Goal: Information Seeking & Learning: Learn about a topic

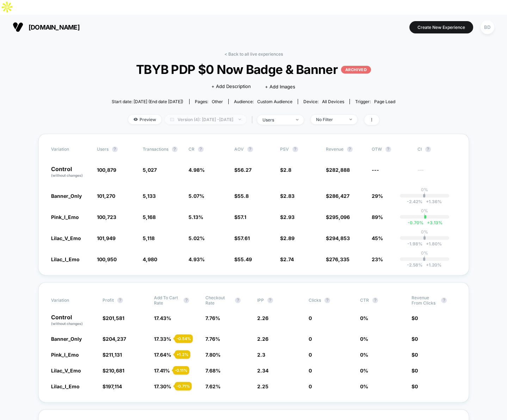
click at [190, 115] on span "Version (4): [DATE] - [DATE]" at bounding box center [205, 120] width 81 height 10
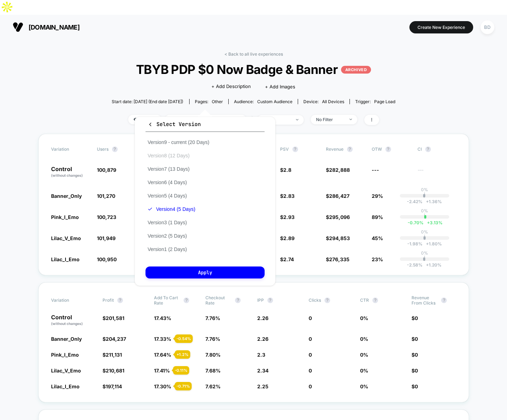
click at [183, 156] on button "Version 8 (12 Days)" at bounding box center [168, 156] width 46 height 6
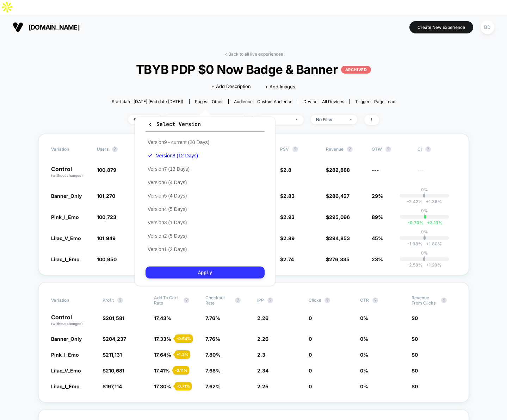
click at [193, 272] on button "Apply" at bounding box center [204, 273] width 119 height 12
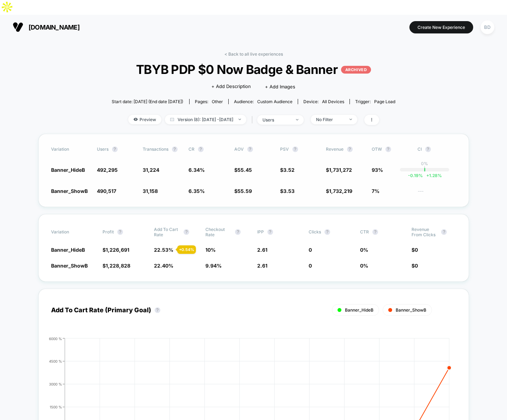
click at [285, 188] on span "3.53" at bounding box center [288, 191] width 11 height 6
click at [227, 115] on span "Version (8): [DATE] - [DATE]" at bounding box center [205, 120] width 81 height 10
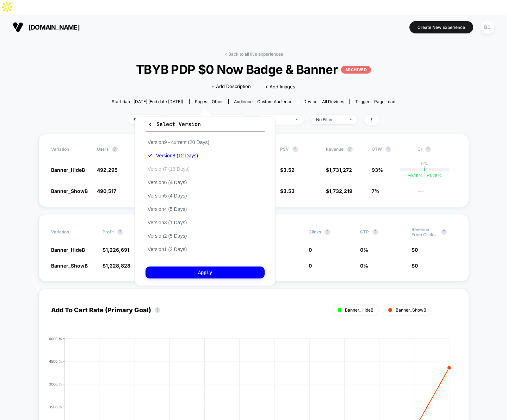
click at [176, 171] on button "Version 7 (13 Days)" at bounding box center [168, 169] width 46 height 6
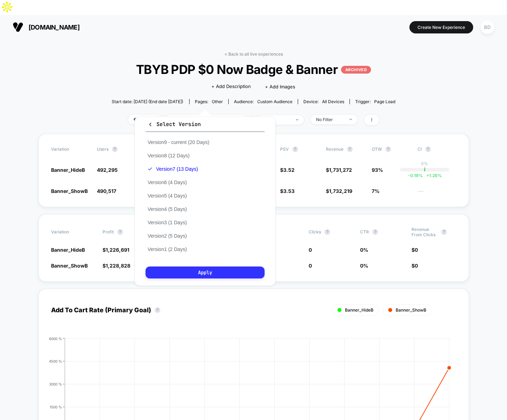
click at [192, 269] on button "Apply" at bounding box center [204, 273] width 119 height 12
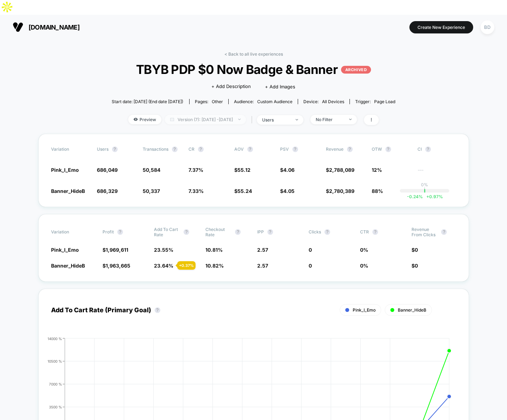
click at [226, 115] on span "Version (7): [DATE] - [DATE]" at bounding box center [205, 120] width 81 height 10
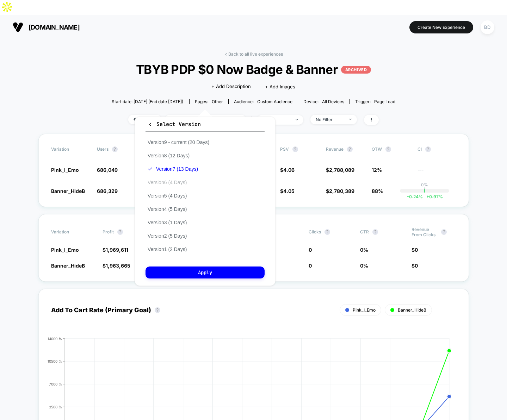
click at [167, 184] on button "Version 6 (4 Days)" at bounding box center [166, 182] width 43 height 6
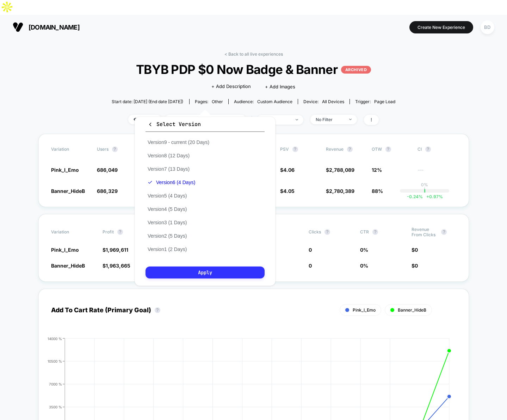
click at [190, 274] on button "Apply" at bounding box center [204, 273] width 119 height 12
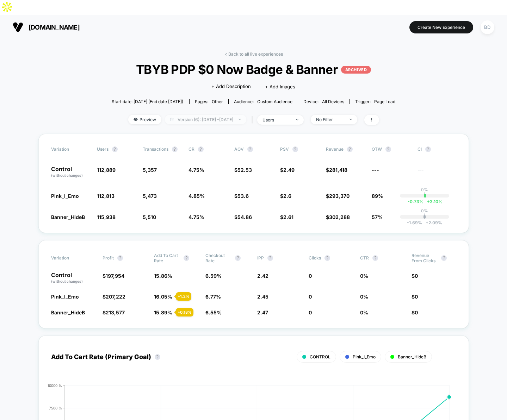
click at [237, 115] on span "Version (6): [DATE] - [DATE]" at bounding box center [205, 120] width 81 height 10
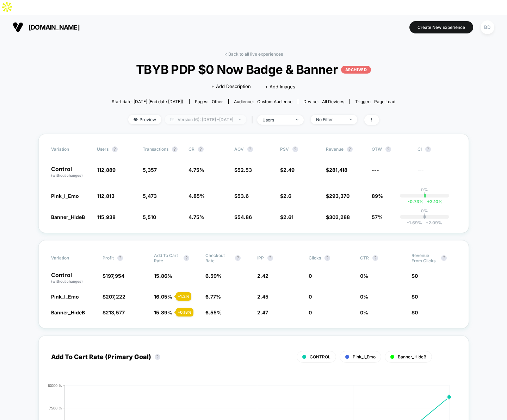
click at [211, 115] on span "Version (6): [DATE] - [DATE]" at bounding box center [205, 120] width 81 height 10
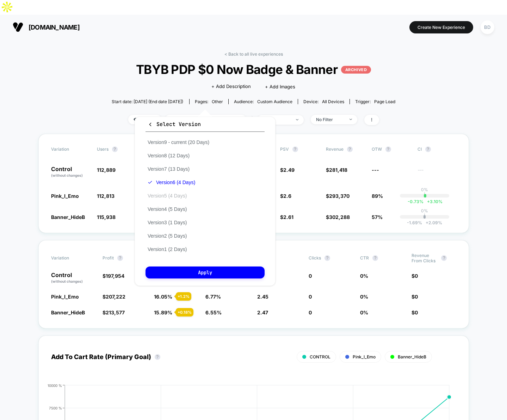
click at [181, 195] on button "Version 5 (4 Days)" at bounding box center [166, 196] width 43 height 6
click at [199, 271] on button "Apply" at bounding box center [204, 273] width 119 height 12
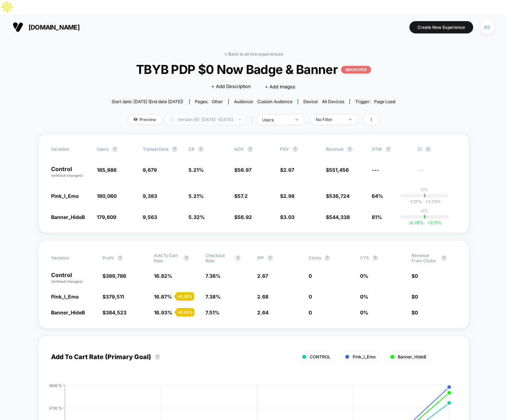
click at [186, 115] on span "Version (5): [DATE] - [DATE]" at bounding box center [205, 120] width 81 height 10
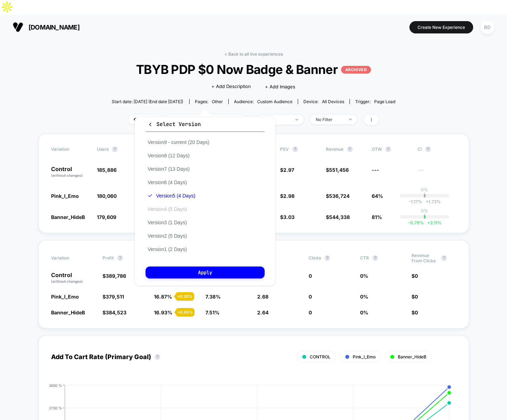
click at [171, 210] on button "Version 4 (5 Days)" at bounding box center [166, 209] width 43 height 6
click at [192, 271] on button "Apply" at bounding box center [204, 273] width 119 height 12
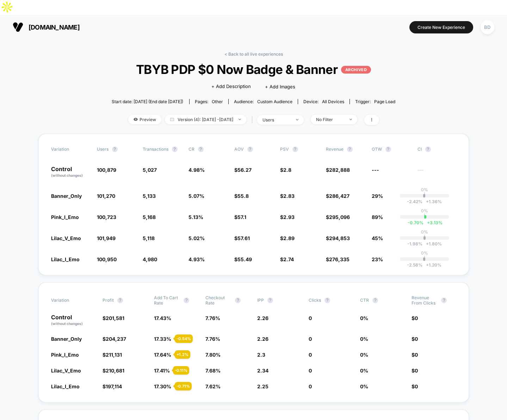
click at [130, 115] on span "Preview" at bounding box center [144, 120] width 33 height 10
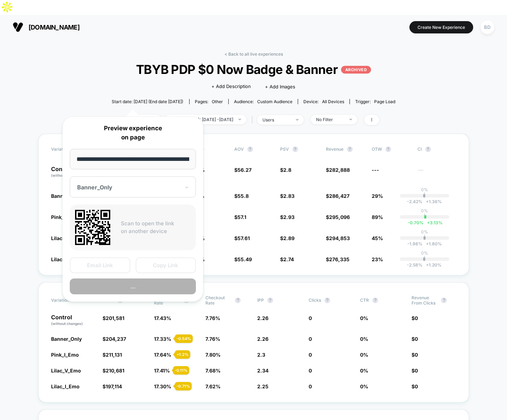
scroll to position [0, 33]
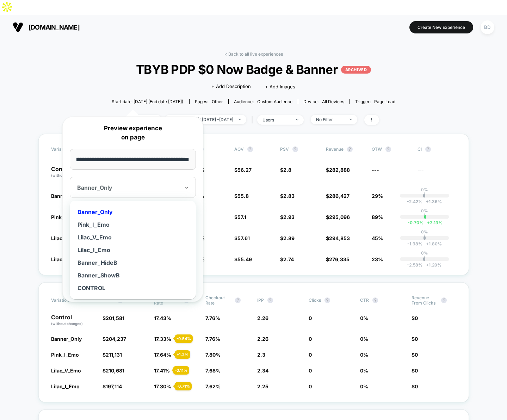
click at [125, 188] on div at bounding box center [128, 187] width 103 height 7
click at [95, 287] on div "CONTROL" at bounding box center [132, 288] width 119 height 13
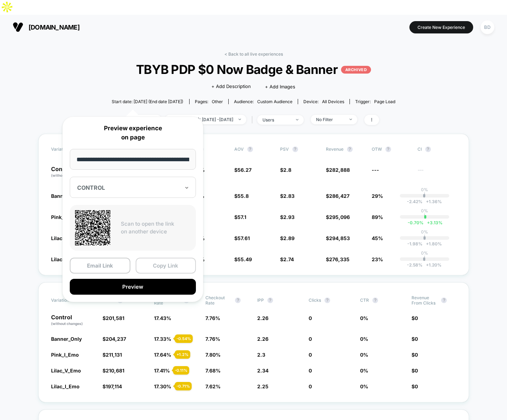
click at [165, 271] on button "Copy Link" at bounding box center [166, 266] width 61 height 16
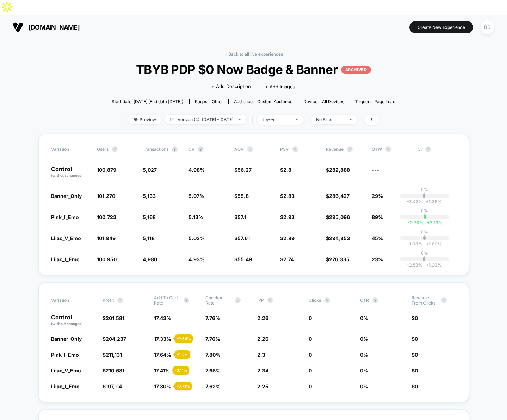
click at [284, 214] on span "2.93" at bounding box center [288, 217] width 11 height 6
click at [231, 51] on link "< Back to all live experiences" at bounding box center [253, 53] width 58 height 5
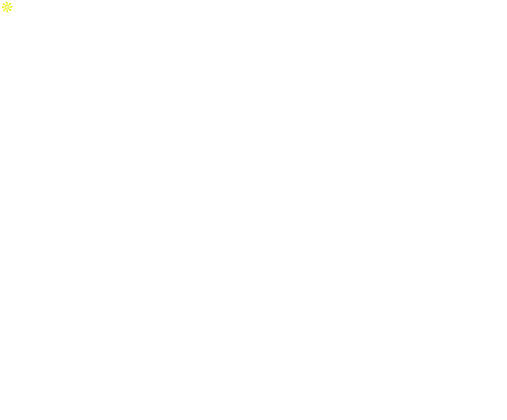
select select "*"
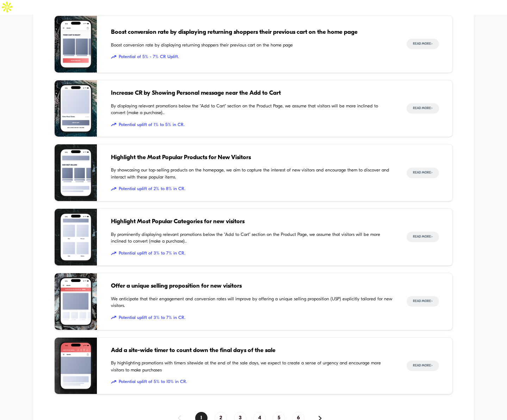
scroll to position [901, 0]
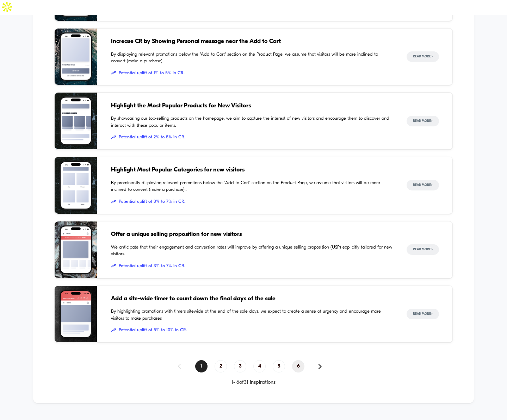
click at [298, 360] on span "6" at bounding box center [298, 366] width 12 height 12
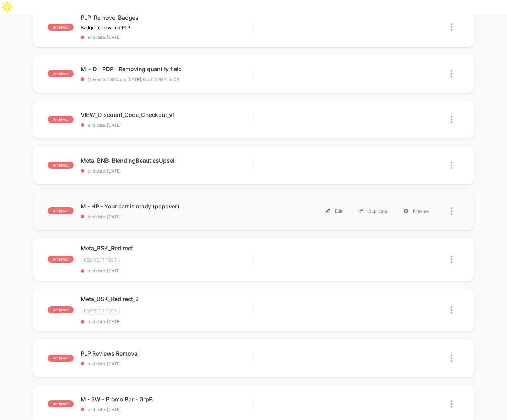
scroll to position [361, 0]
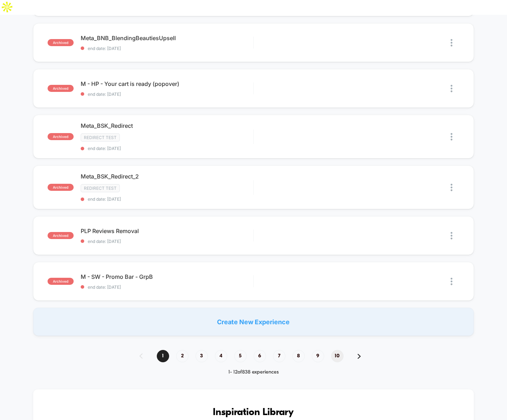
click at [339, 350] on span "10" at bounding box center [337, 356] width 12 height 12
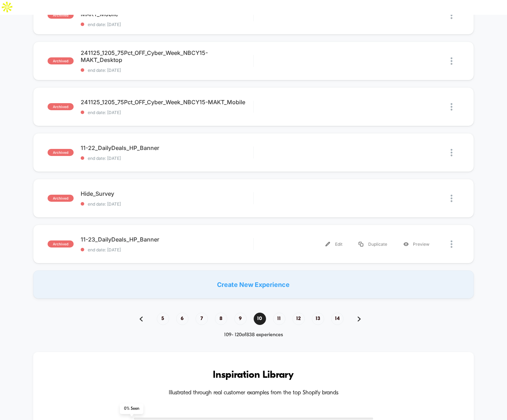
scroll to position [385, 0]
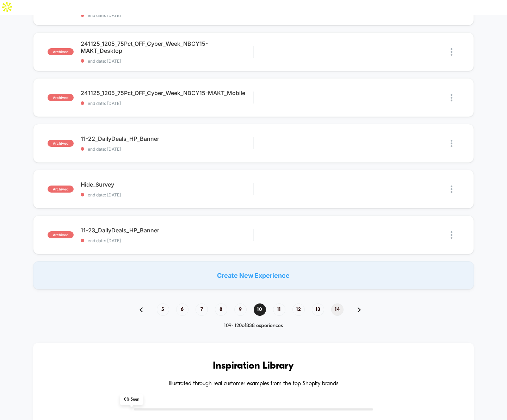
click at [337, 304] on span "14" at bounding box center [337, 310] width 12 height 12
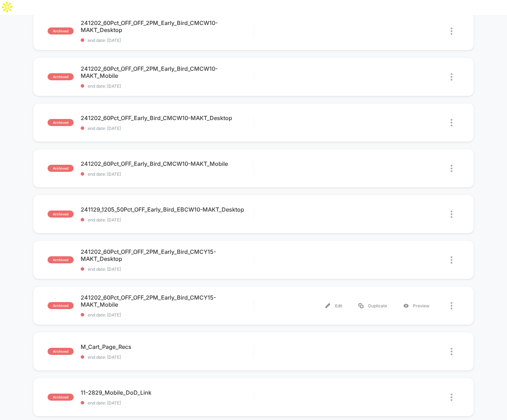
scroll to position [393, 0]
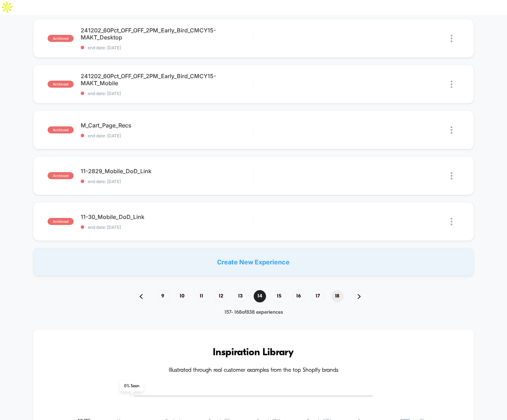
click at [337, 290] on span "18" at bounding box center [337, 296] width 12 height 12
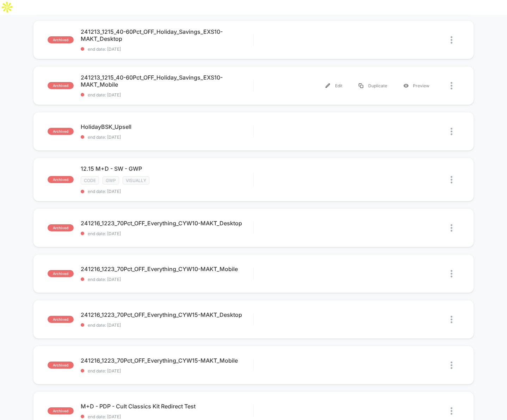
scroll to position [453, 0]
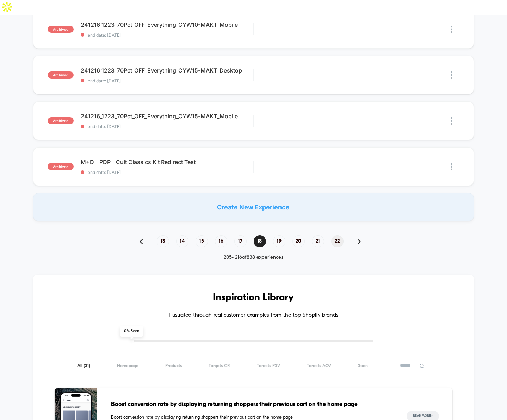
click at [337, 235] on span "22" at bounding box center [337, 241] width 12 height 12
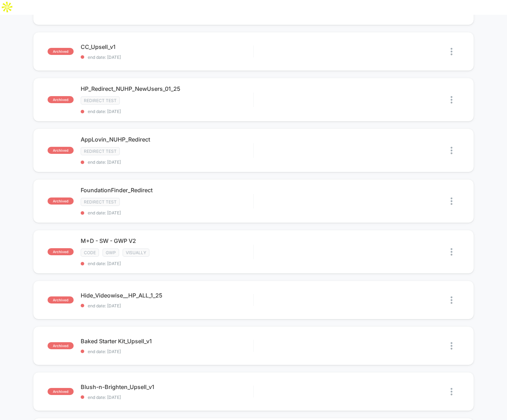
scroll to position [424, 0]
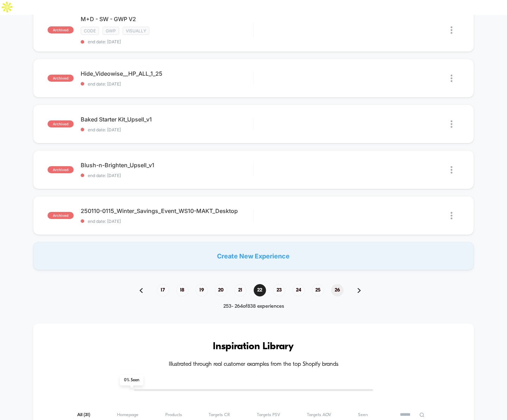
click at [337, 284] on span "26" at bounding box center [337, 290] width 12 height 12
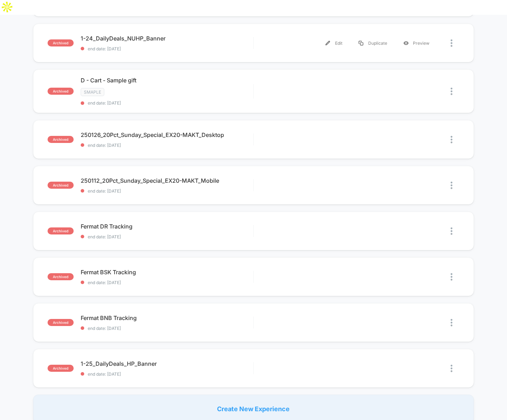
scroll to position [423, 0]
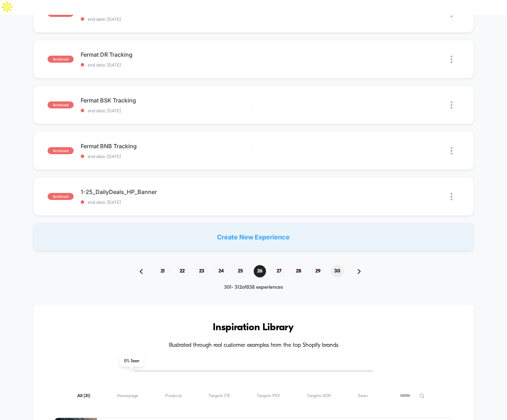
click at [338, 265] on span "30" at bounding box center [337, 271] width 12 height 12
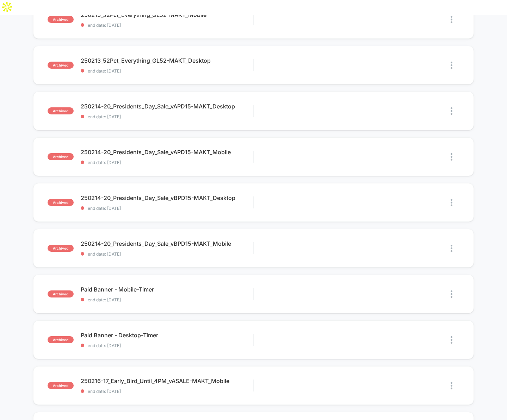
scroll to position [355, 0]
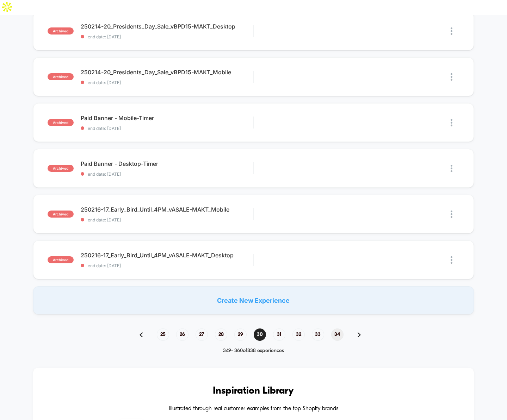
click at [336, 329] on span "34" at bounding box center [337, 335] width 12 height 12
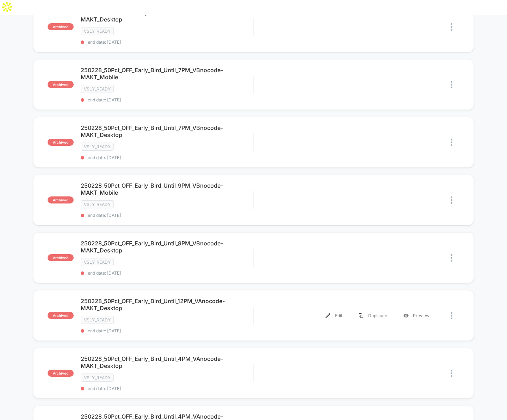
scroll to position [461, 0]
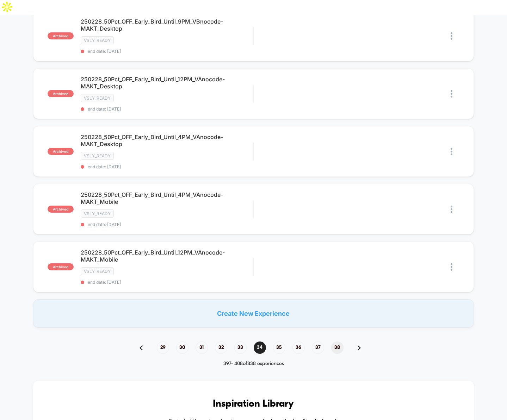
click at [338, 342] on span "38" at bounding box center [337, 348] width 12 height 12
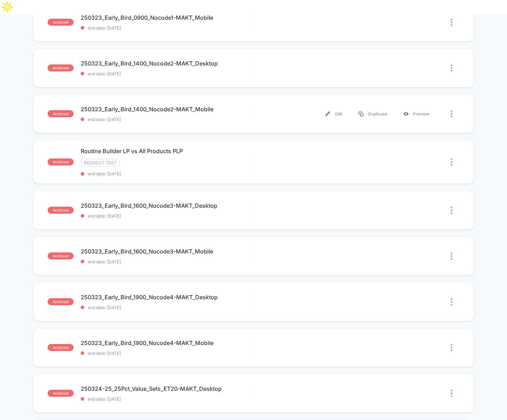
scroll to position [458, 0]
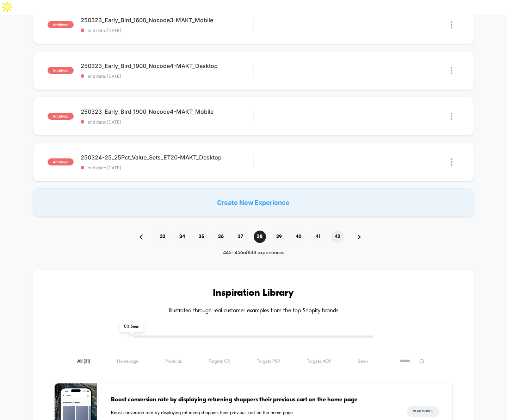
click at [337, 231] on span "42" at bounding box center [337, 237] width 12 height 12
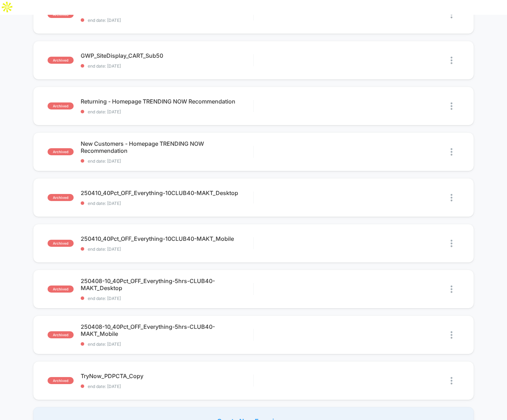
scroll to position [418, 0]
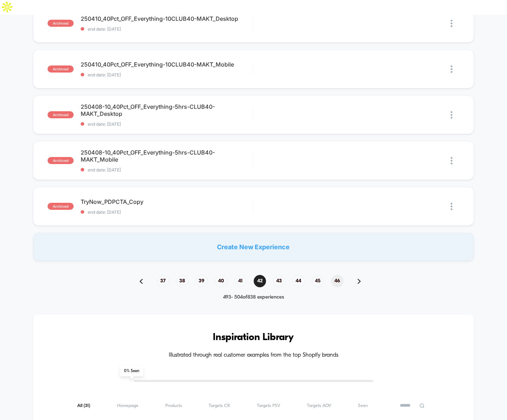
click at [336, 275] on span "46" at bounding box center [337, 281] width 12 height 12
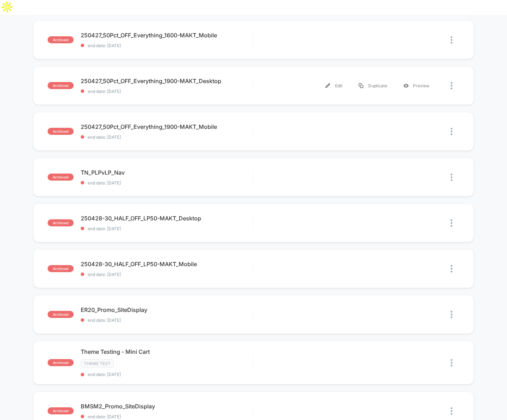
scroll to position [383, 0]
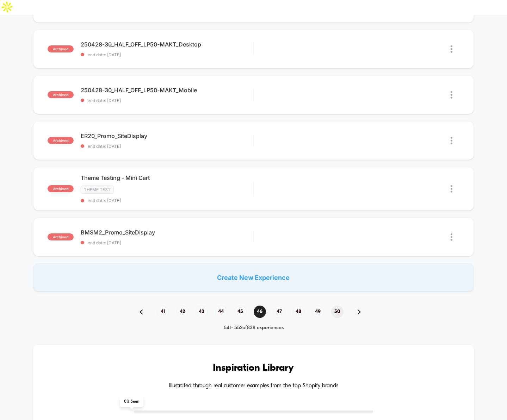
click at [337, 306] on span "50" at bounding box center [337, 312] width 12 height 12
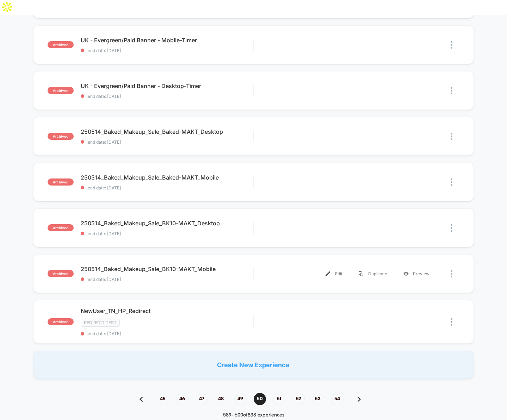
scroll to position [303, 0]
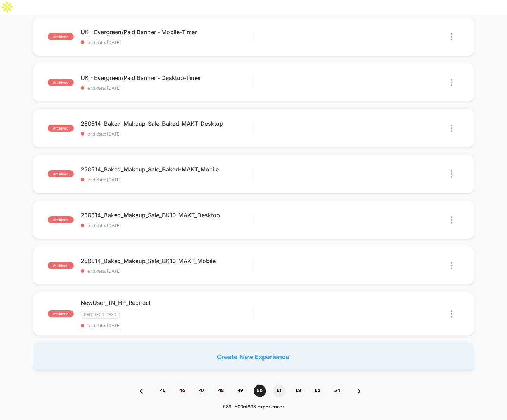
click at [278, 385] on span "51" at bounding box center [279, 391] width 12 height 12
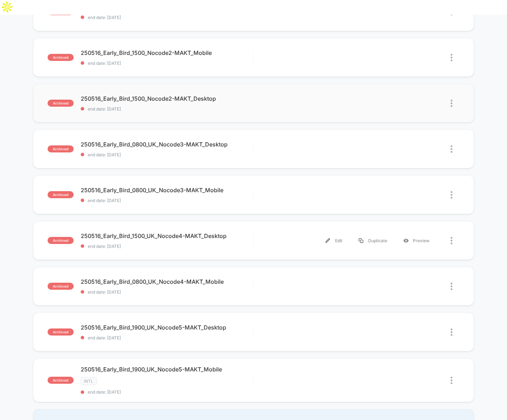
scroll to position [312, 0]
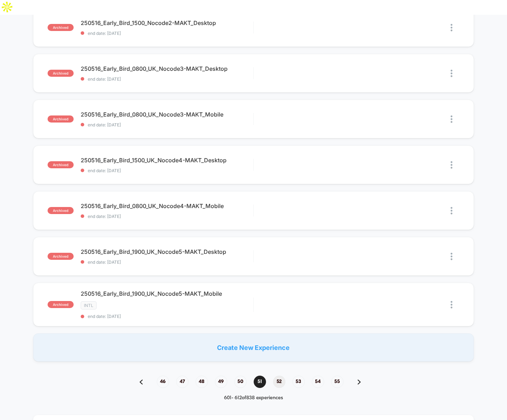
click at [279, 376] on span "52" at bounding box center [279, 382] width 12 height 12
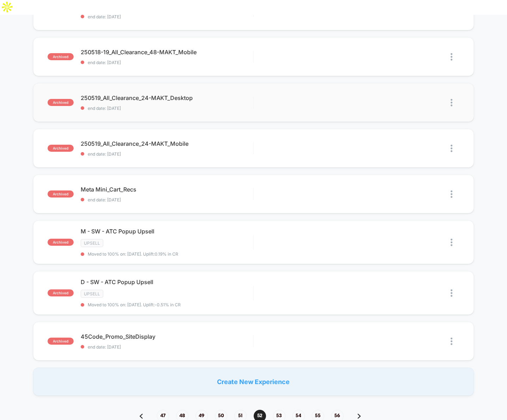
scroll to position [306, 0]
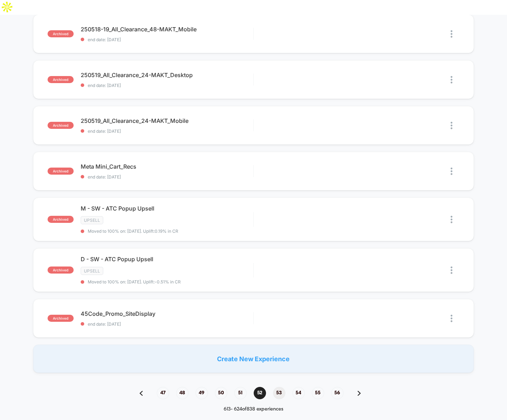
click at [281, 387] on span "53" at bounding box center [279, 393] width 12 height 12
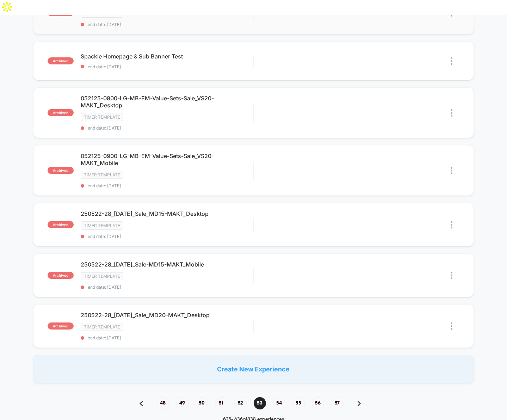
scroll to position [393, 0]
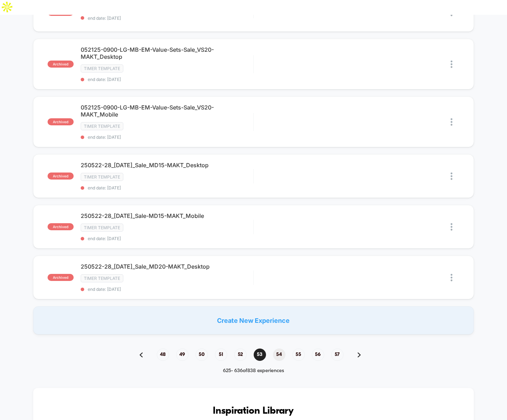
click at [283, 349] on span "54" at bounding box center [279, 355] width 12 height 12
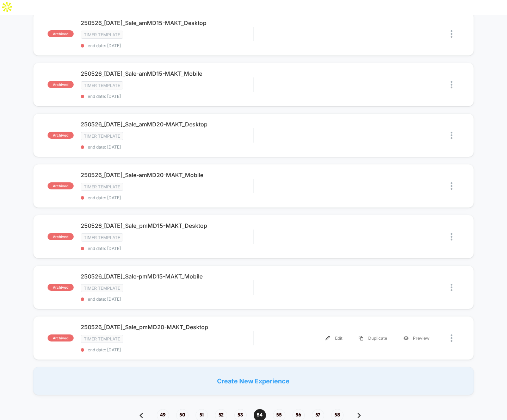
scroll to position [381, 0]
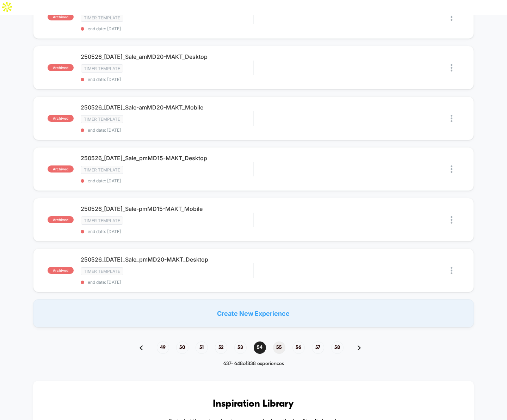
click at [279, 342] on span "55" at bounding box center [279, 348] width 12 height 12
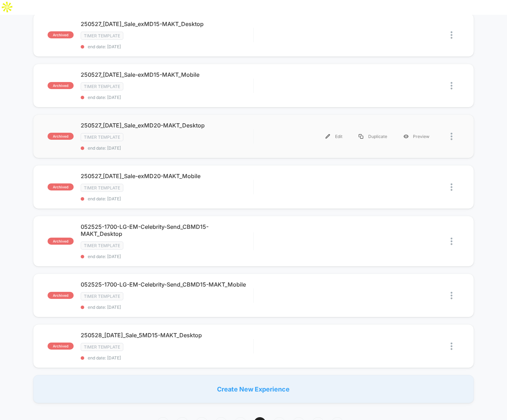
scroll to position [381, 0]
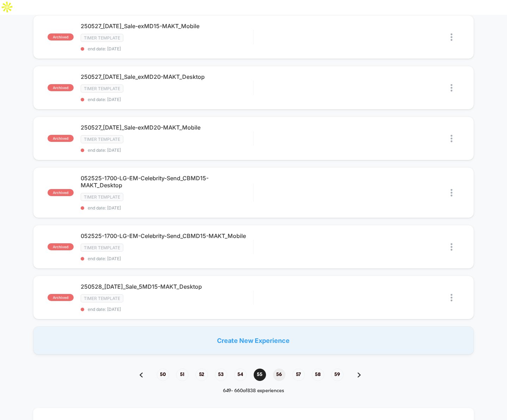
click at [280, 374] on span "56" at bounding box center [279, 375] width 12 height 12
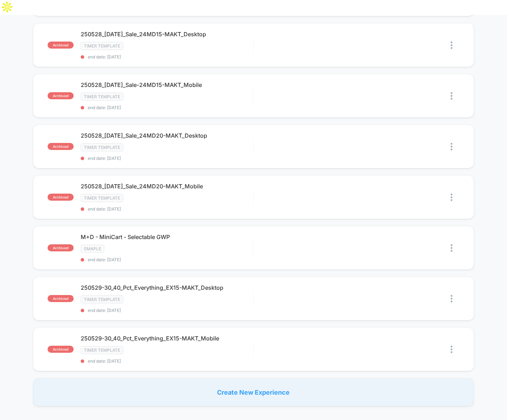
scroll to position [421, 0]
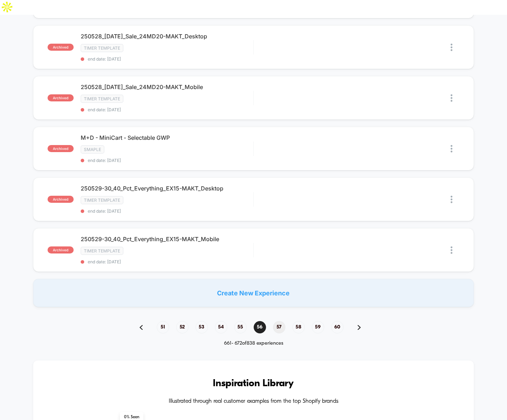
click at [279, 321] on span "57" at bounding box center [279, 327] width 12 height 12
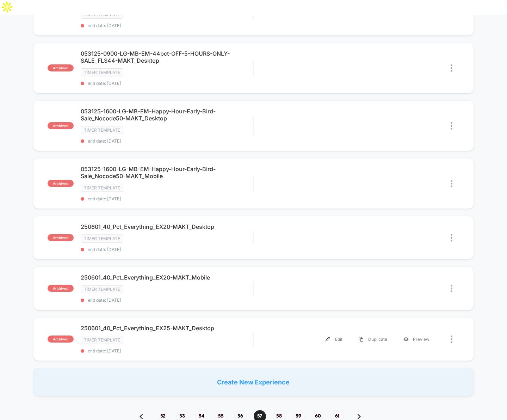
scroll to position [388, 0]
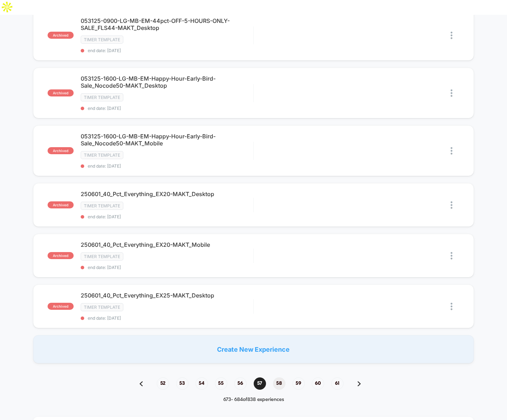
click at [277, 378] on span "58" at bounding box center [279, 384] width 12 height 12
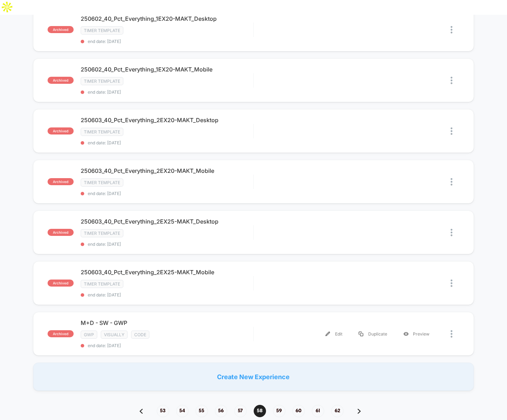
scroll to position [356, 0]
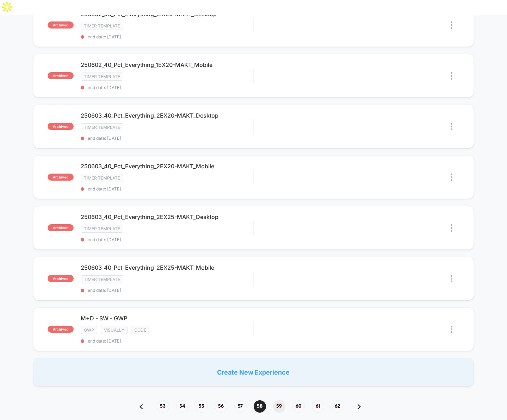
click at [278, 401] on span "59" at bounding box center [279, 407] width 12 height 12
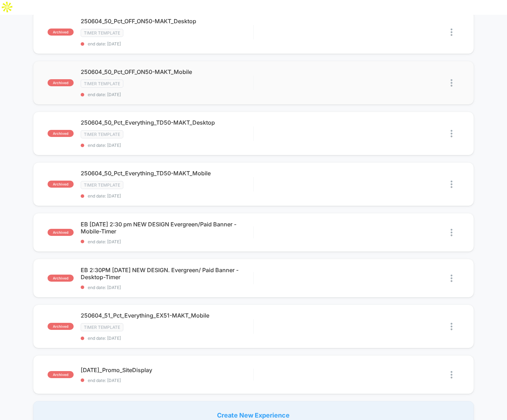
scroll to position [348, 0]
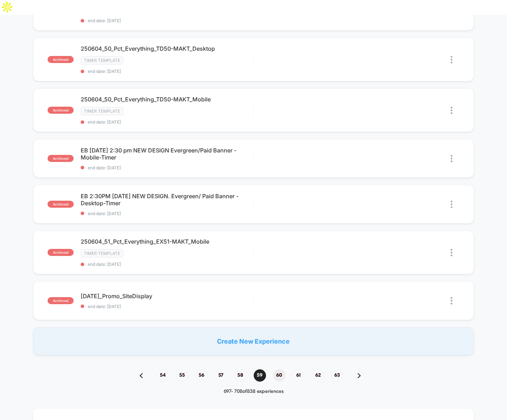
click at [280, 370] on span "60" at bounding box center [279, 376] width 12 height 12
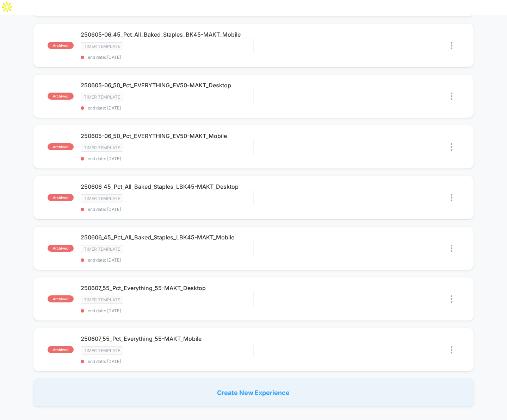
scroll to position [364, 0]
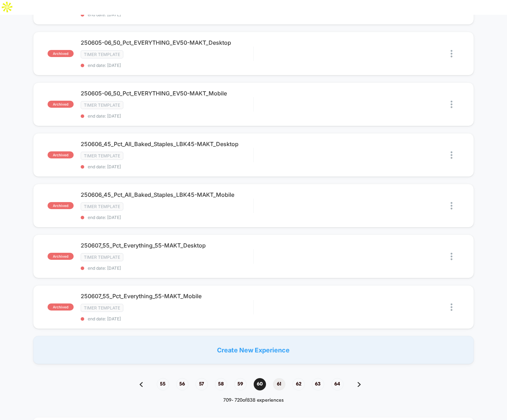
click at [277, 378] on span "61" at bounding box center [279, 384] width 12 height 12
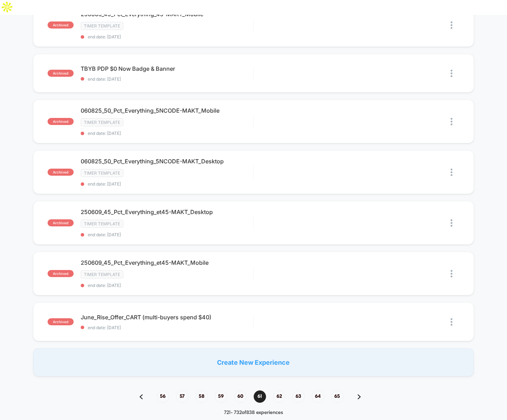
scroll to position [351, 0]
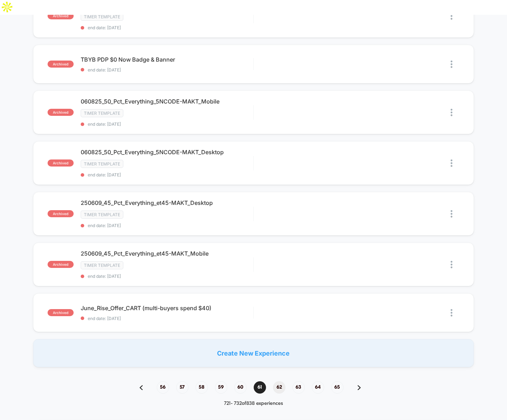
click at [277, 381] on span "62" at bounding box center [279, 387] width 12 height 12
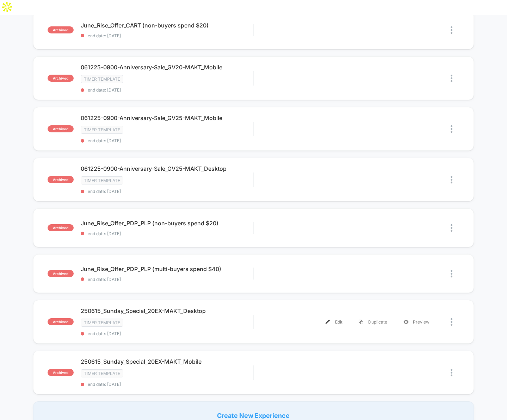
scroll to position [369, 0]
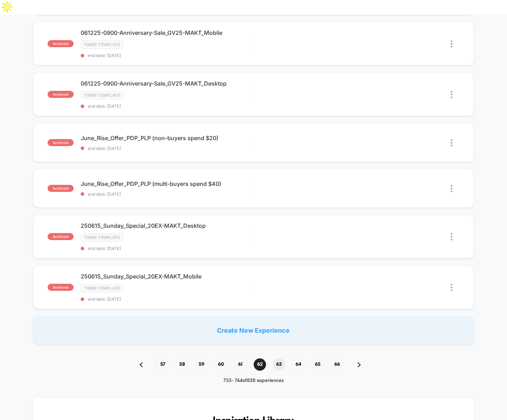
click at [281, 359] on span "63" at bounding box center [279, 365] width 12 height 12
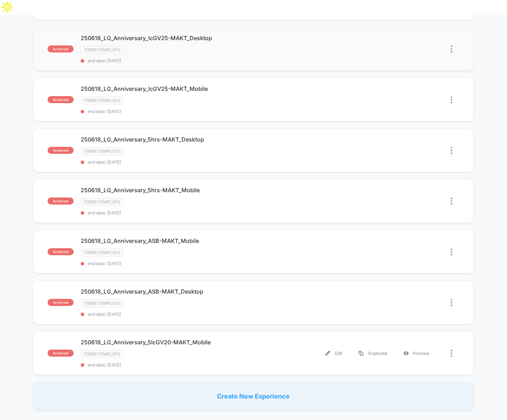
scroll to position [379, 0]
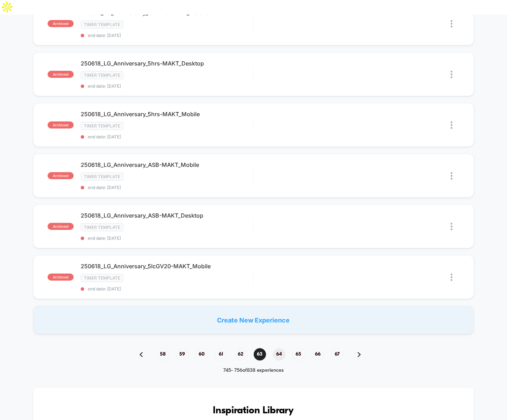
click at [281, 348] on span "64" at bounding box center [279, 354] width 12 height 12
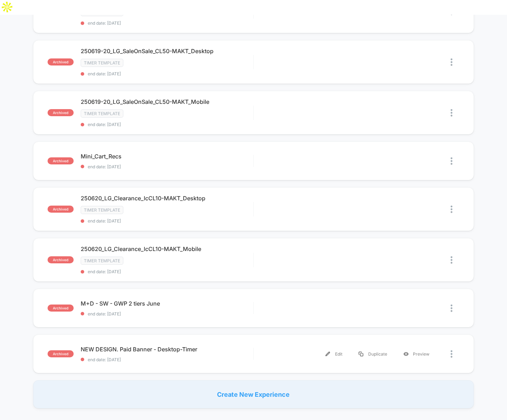
scroll to position [344, 0]
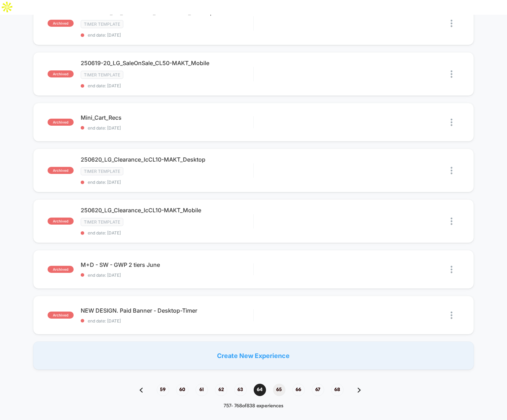
click at [279, 384] on span "65" at bounding box center [279, 390] width 12 height 12
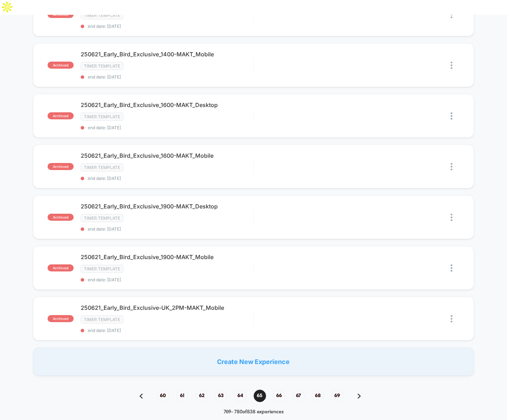
scroll to position [432, 0]
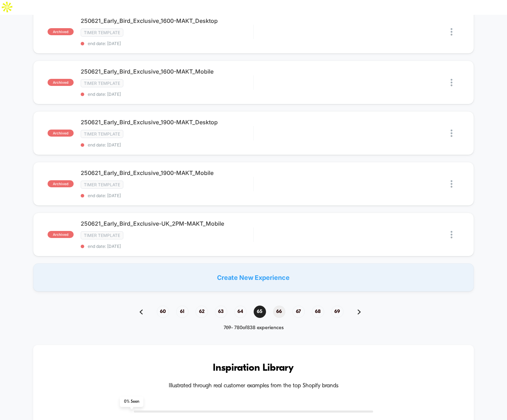
click at [278, 306] on span "66" at bounding box center [279, 312] width 12 height 12
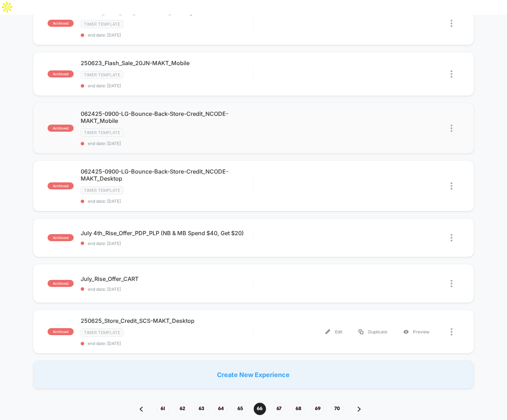
scroll to position [365, 0]
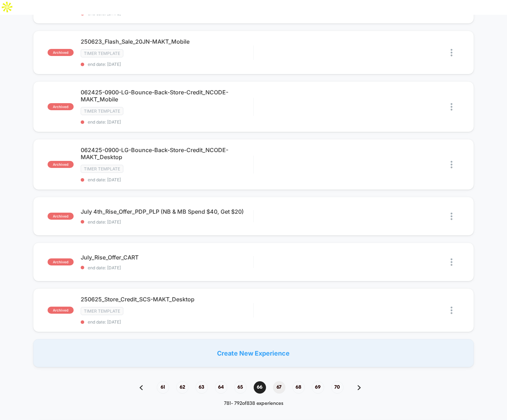
click at [281, 381] on span "67" at bounding box center [279, 387] width 12 height 12
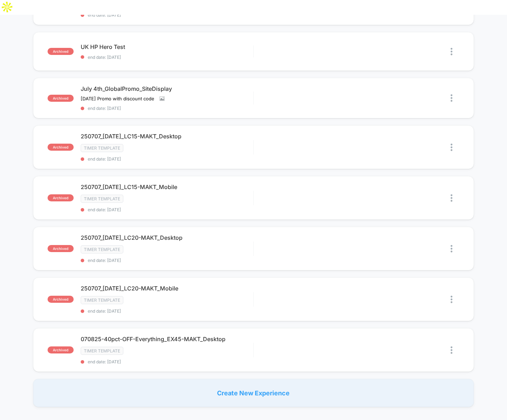
scroll to position [328, 0]
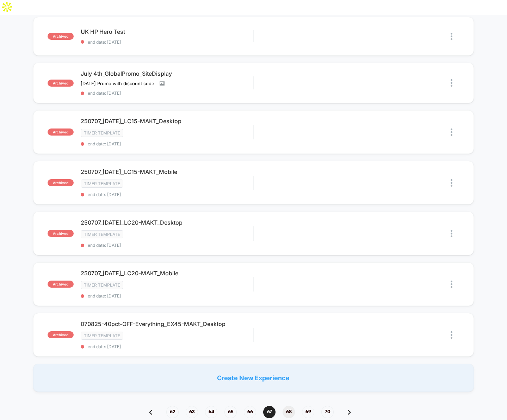
click at [288, 406] on span "68" at bounding box center [289, 412] width 12 height 12
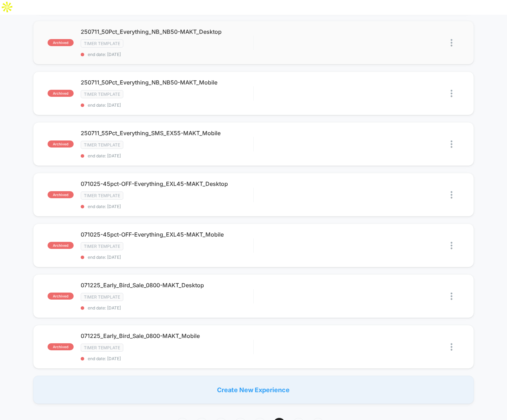
scroll to position [359, 0]
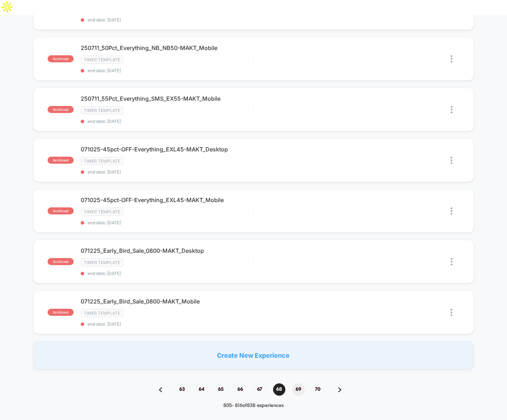
click at [299, 384] on span "69" at bounding box center [298, 390] width 12 height 12
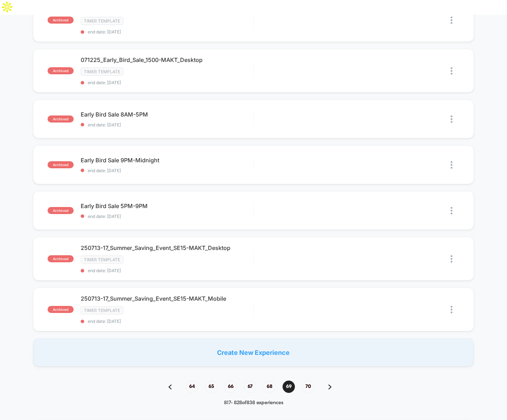
scroll to position [380, 0]
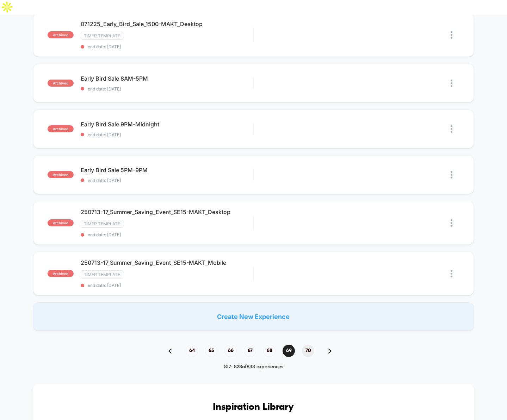
click at [308, 345] on span "70" at bounding box center [308, 351] width 12 height 12
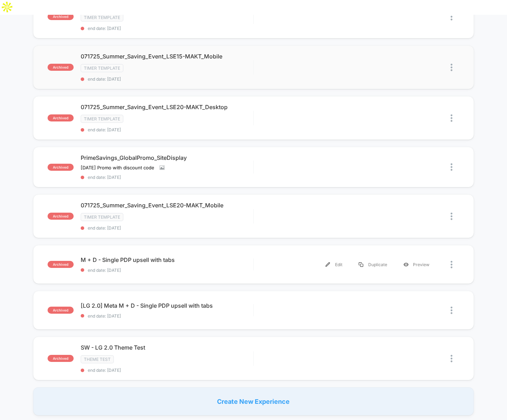
scroll to position [226, 0]
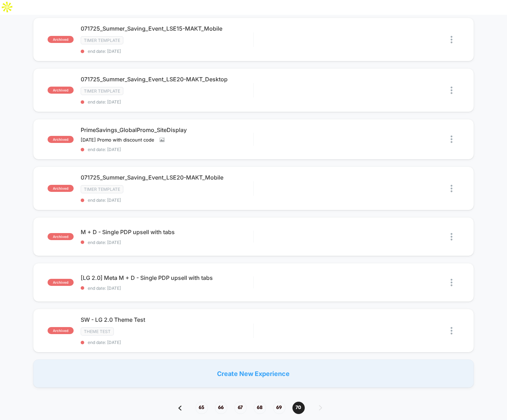
click at [81, 402] on div "**********" at bounding box center [253, 427] width 507 height 1164
